Goal: Information Seeking & Learning: Learn about a topic

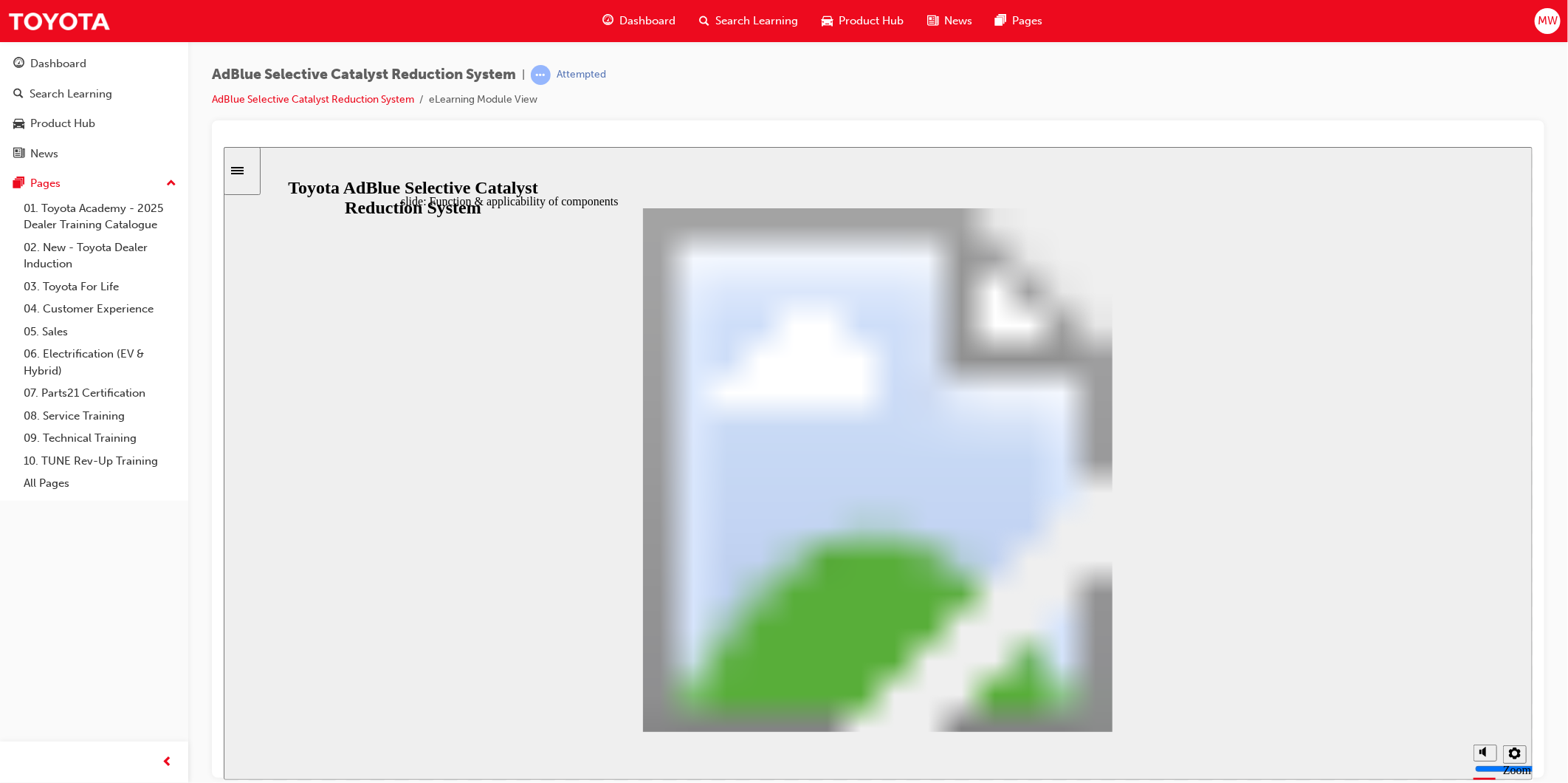
scroll to position [242, 0]
drag, startPoint x: 1159, startPoint y: 439, endPoint x: 1172, endPoint y: 531, distance: 92.9
drag, startPoint x: 1160, startPoint y: 501, endPoint x: 1145, endPoint y: 595, distance: 95.2
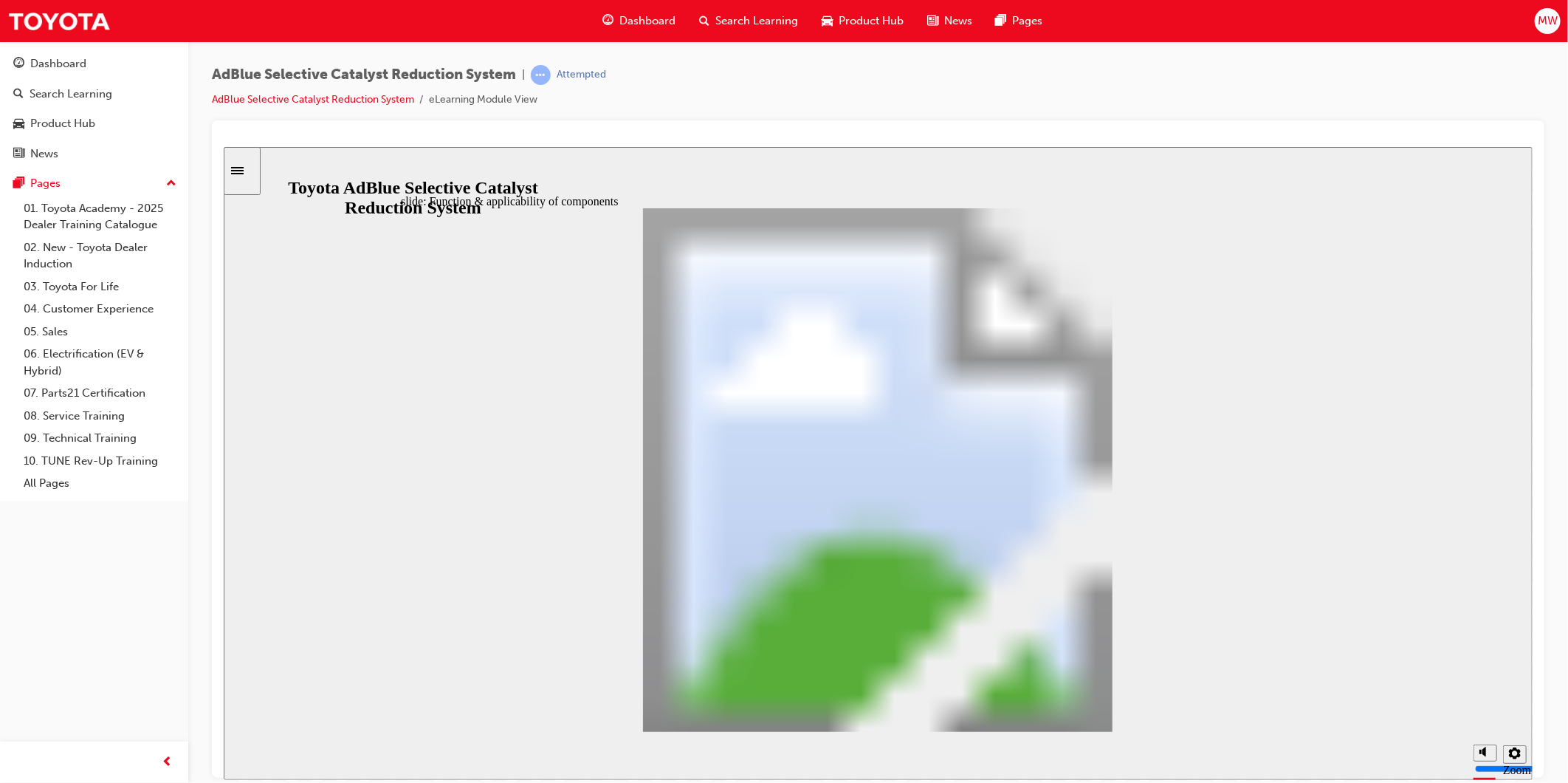
drag, startPoint x: 1160, startPoint y: 602, endPoint x: 1168, endPoint y: 661, distance: 59.5
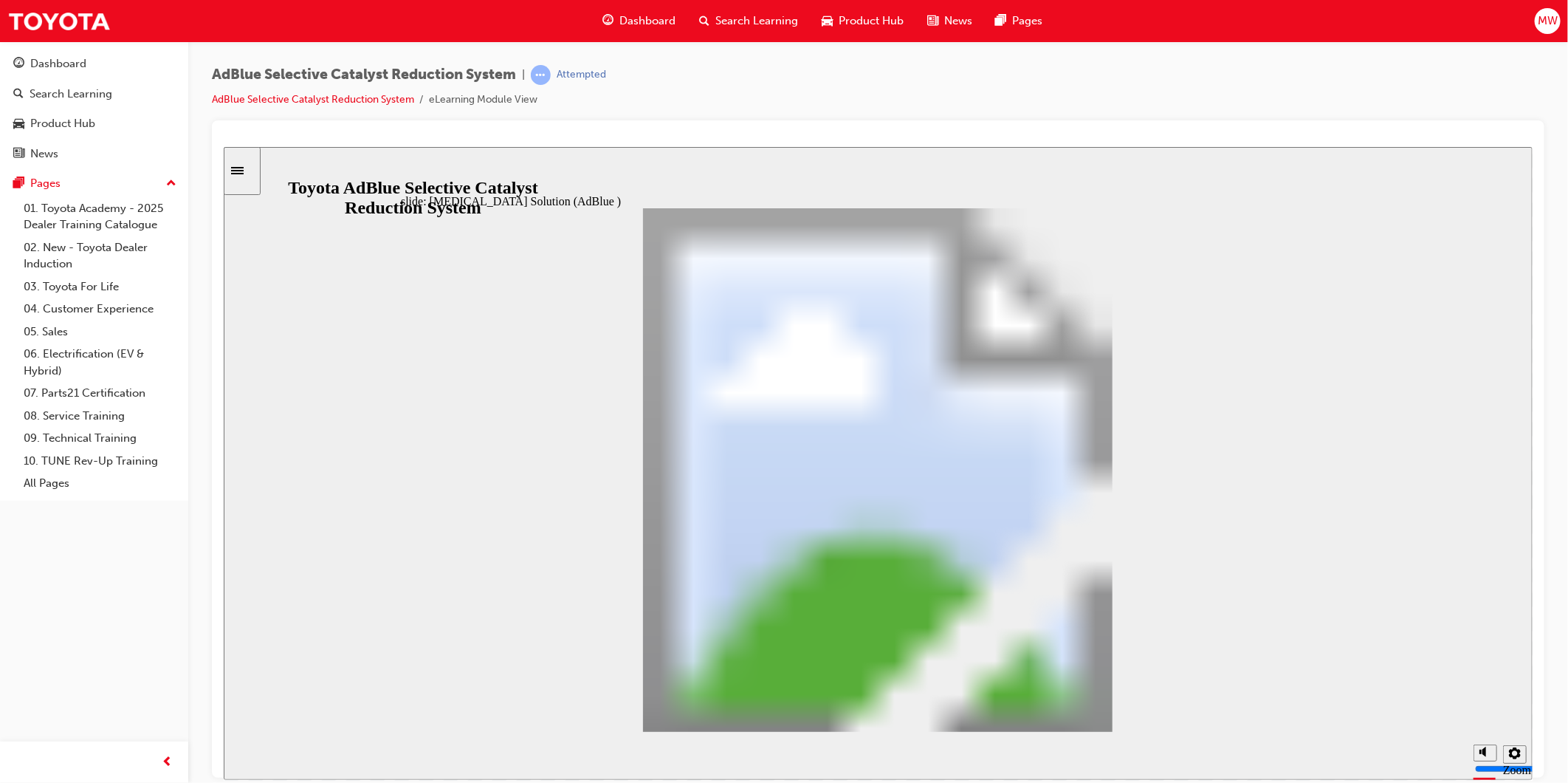
drag, startPoint x: 581, startPoint y: 401, endPoint x: 607, endPoint y: 413, distance: 28.6
drag, startPoint x: 582, startPoint y: 404, endPoint x: 600, endPoint y: 410, distance: 19.0
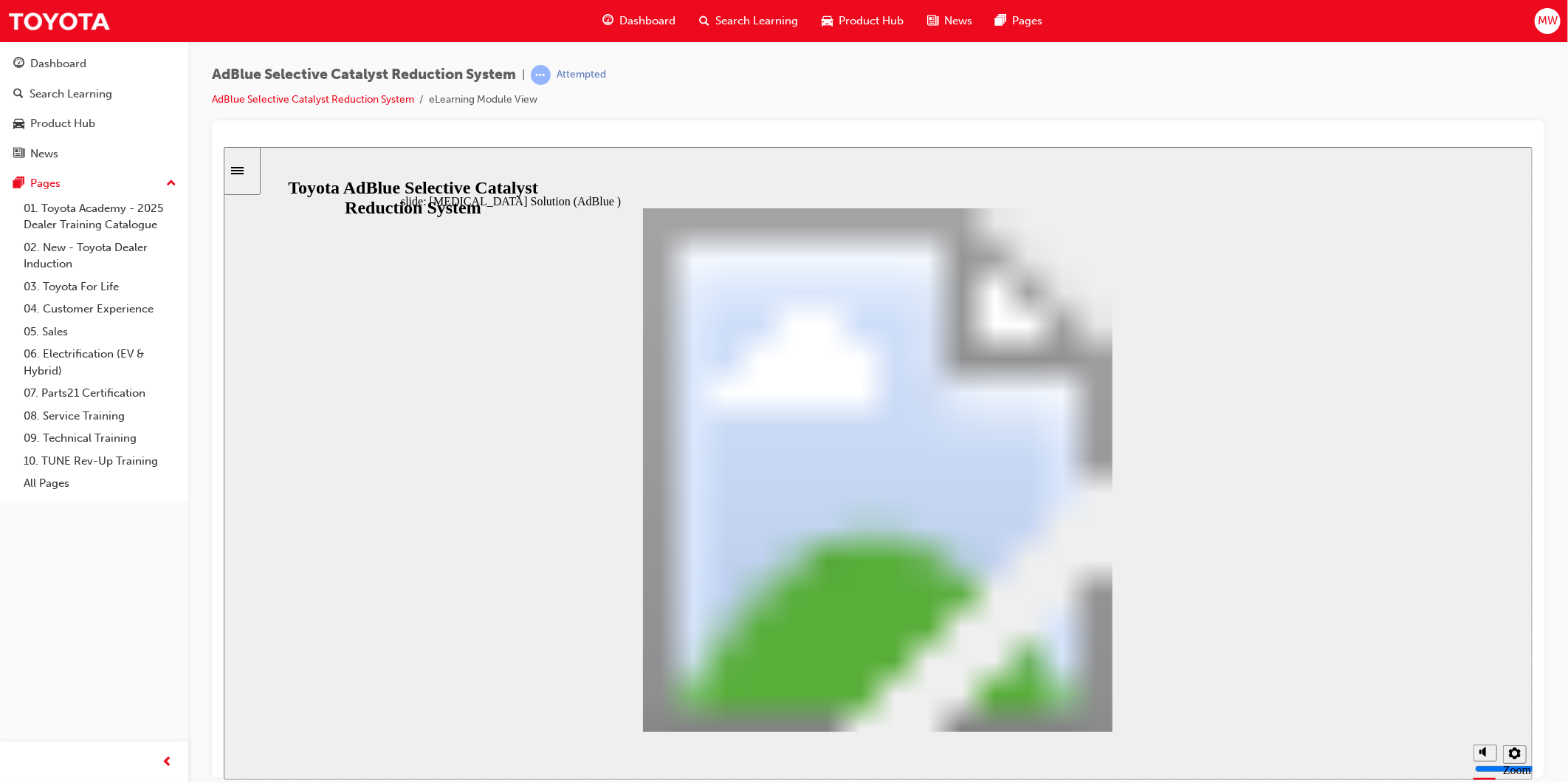
drag, startPoint x: 584, startPoint y: 404, endPoint x: 1123, endPoint y: 417, distance: 539.2
